Goal: Task Accomplishment & Management: Manage account settings

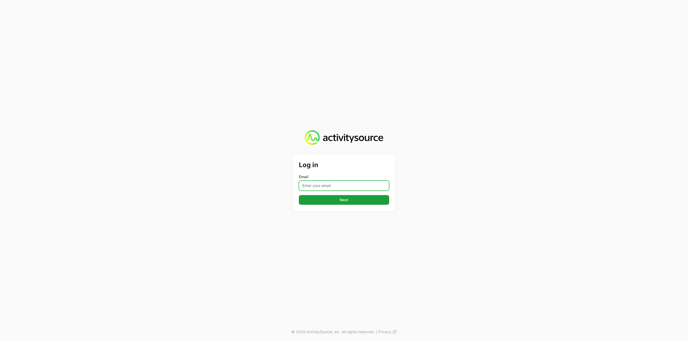
click at [341, 188] on input "Email" at bounding box center [344, 186] width 90 height 10
type input "Mustafa.larki@nextgen.group"
click at [348, 203] on span "Next" at bounding box center [344, 200] width 84 height 6
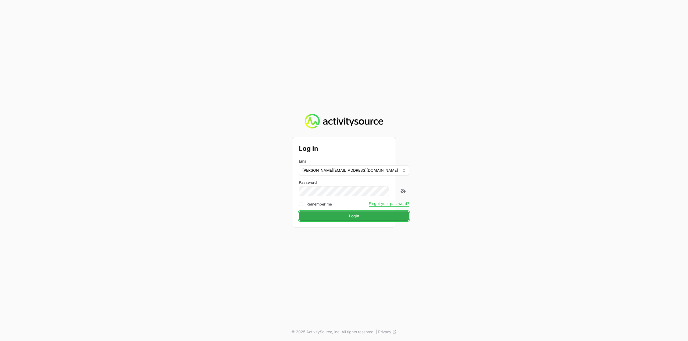
click at [344, 217] on span "Login" at bounding box center [354, 216] width 104 height 6
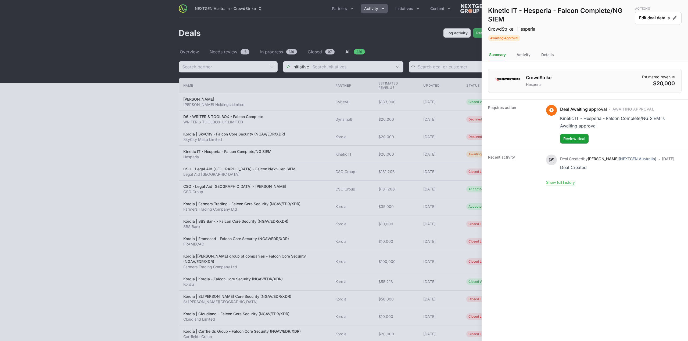
click at [311, 37] on div at bounding box center [344, 170] width 688 height 341
